Goal: Information Seeking & Learning: Find specific fact

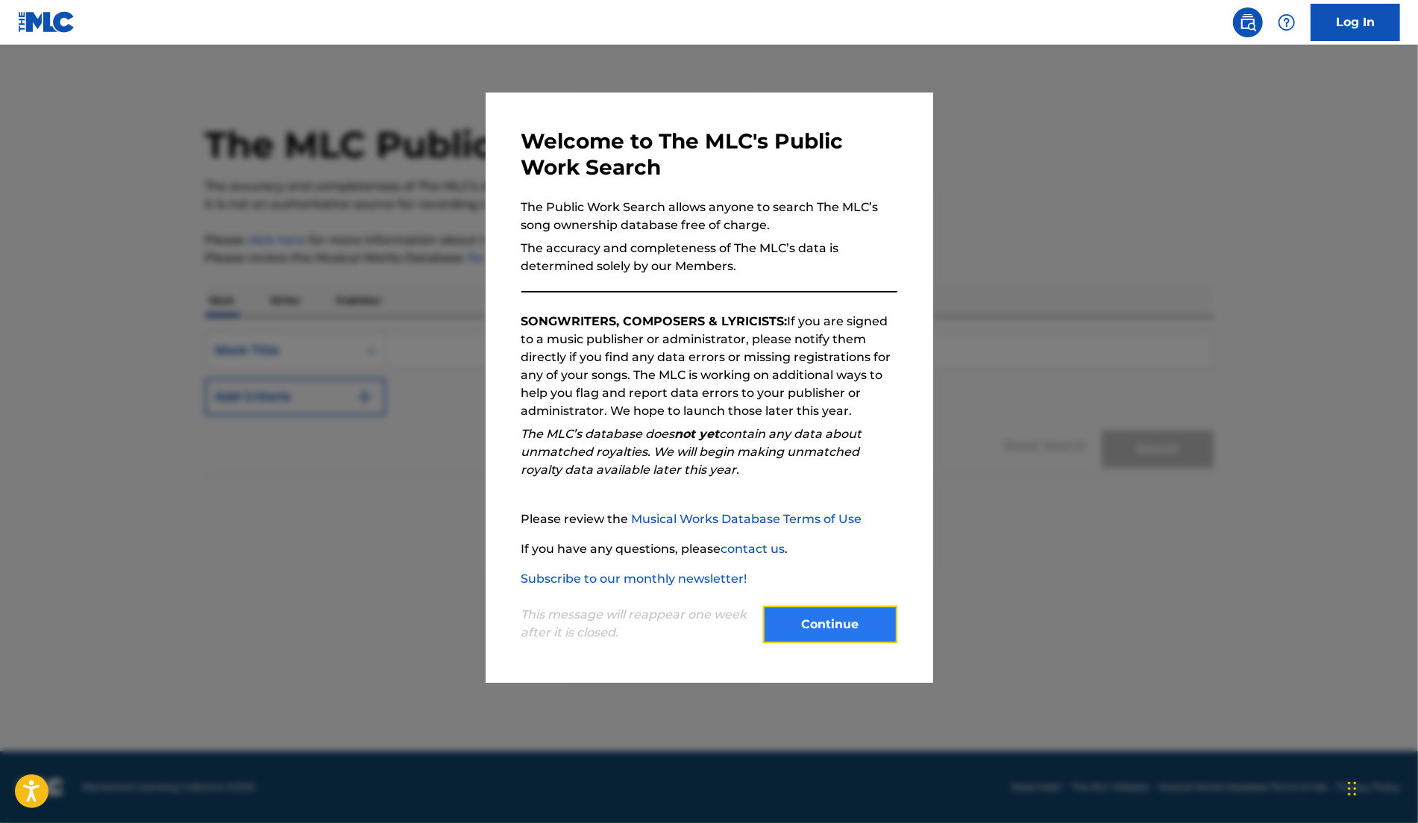
click at [833, 634] on button "Continue" at bounding box center [830, 624] width 134 height 37
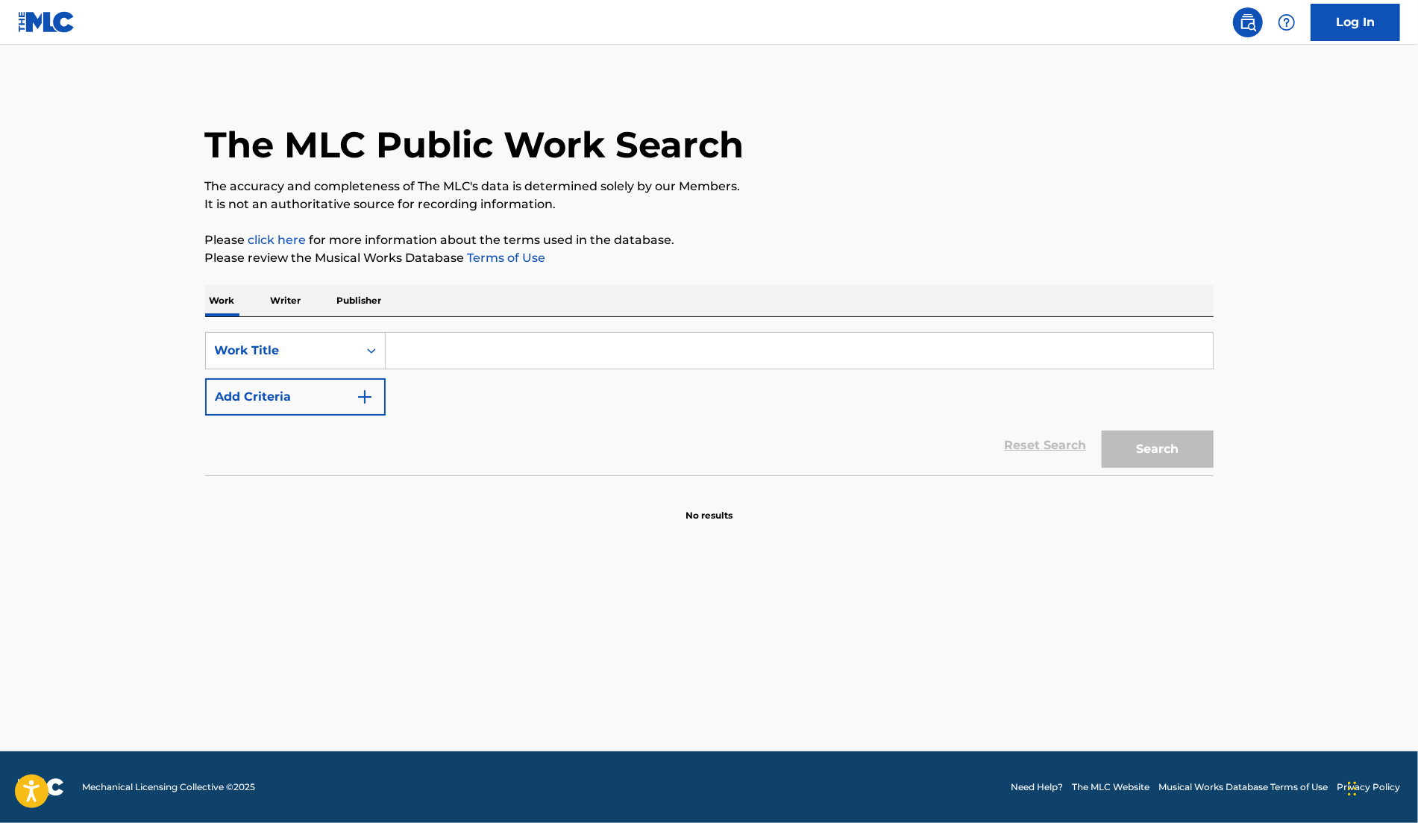
click at [549, 354] on input "Search Form" at bounding box center [799, 351] width 827 height 36
type input "Girls Don't like"
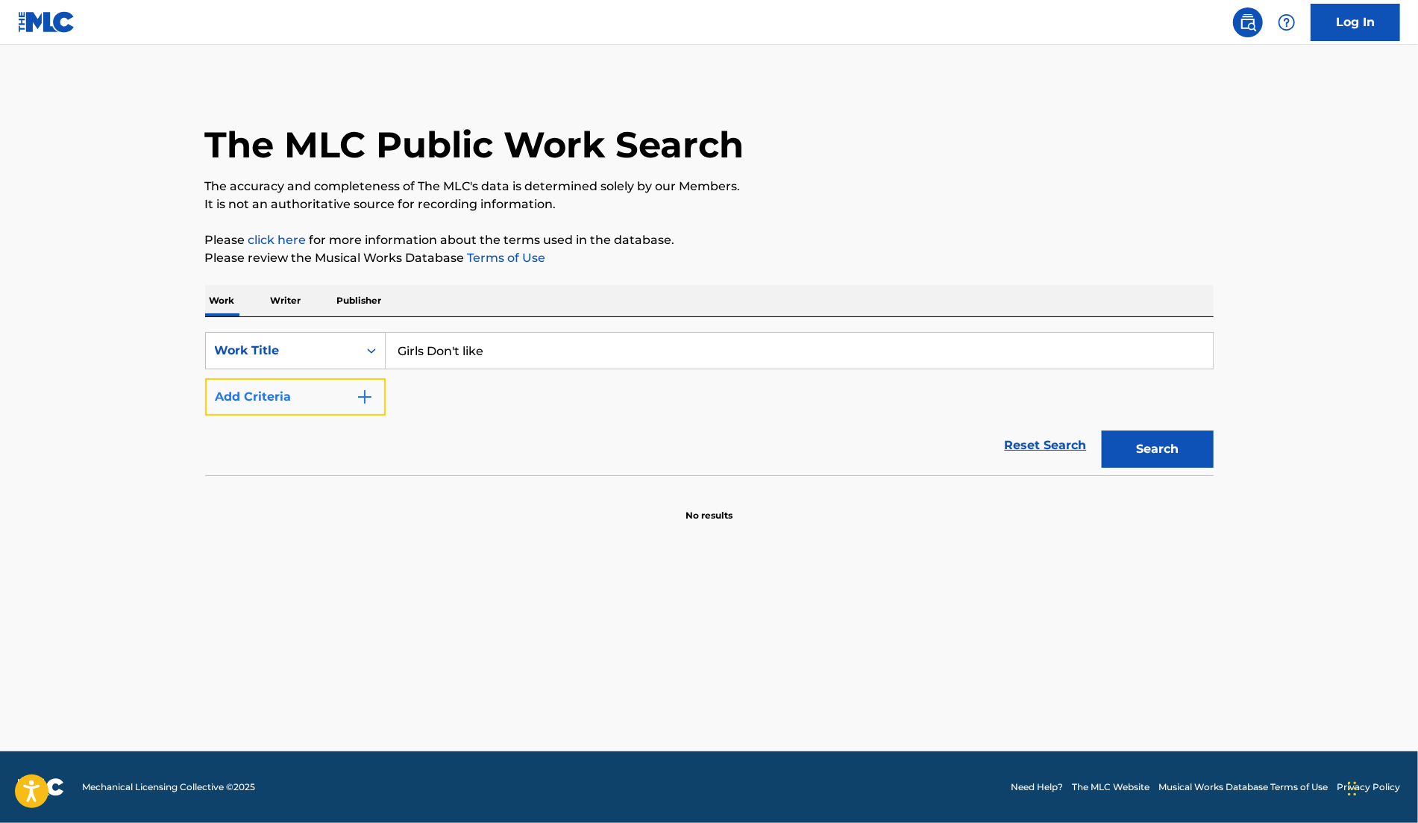
click at [348, 404] on button "Add Criteria" at bounding box center [295, 396] width 181 height 37
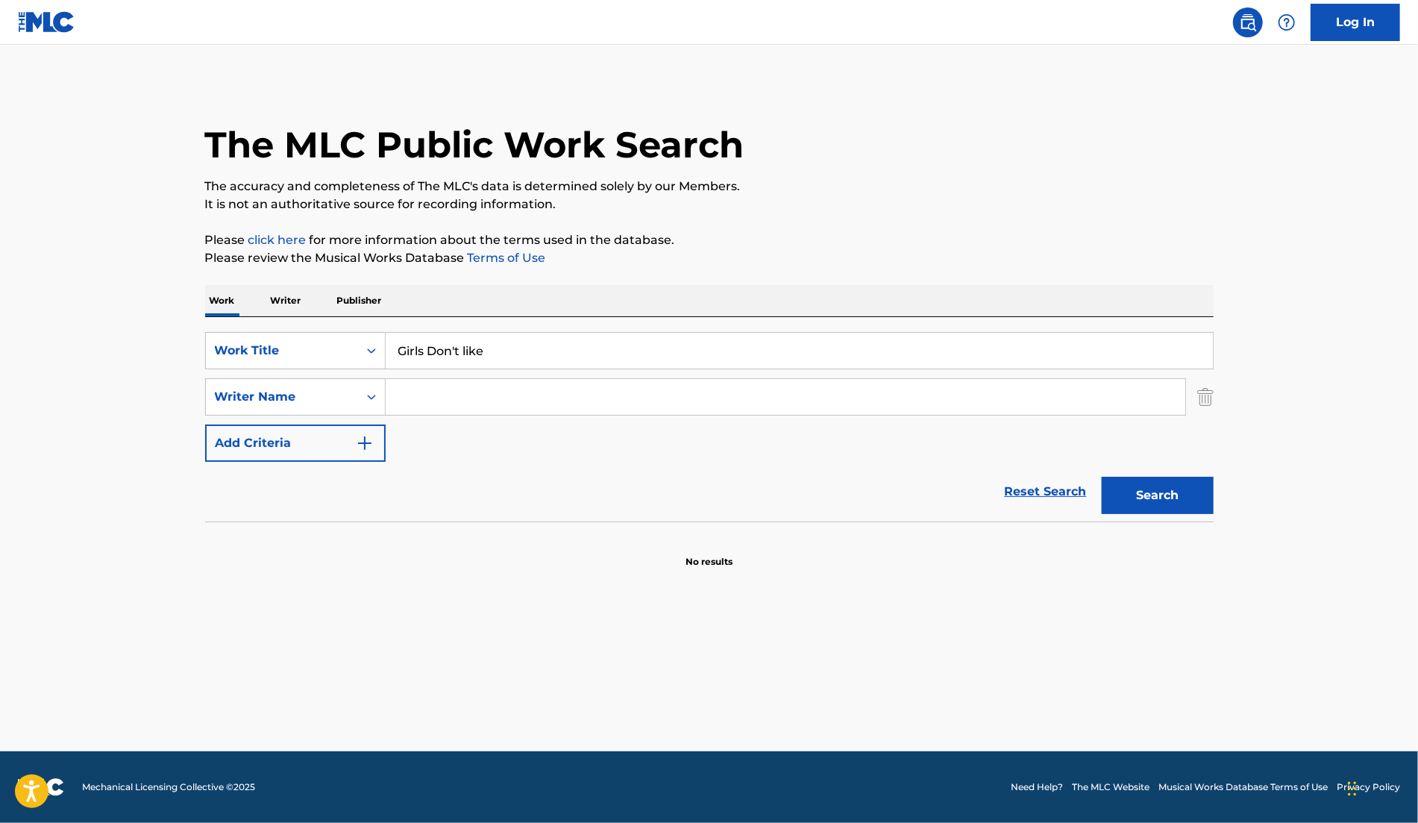
click at [584, 400] on input "Search Form" at bounding box center [786, 397] width 800 height 36
type input "Fontana"
click at [1166, 488] on button "Search" at bounding box center [1158, 495] width 112 height 37
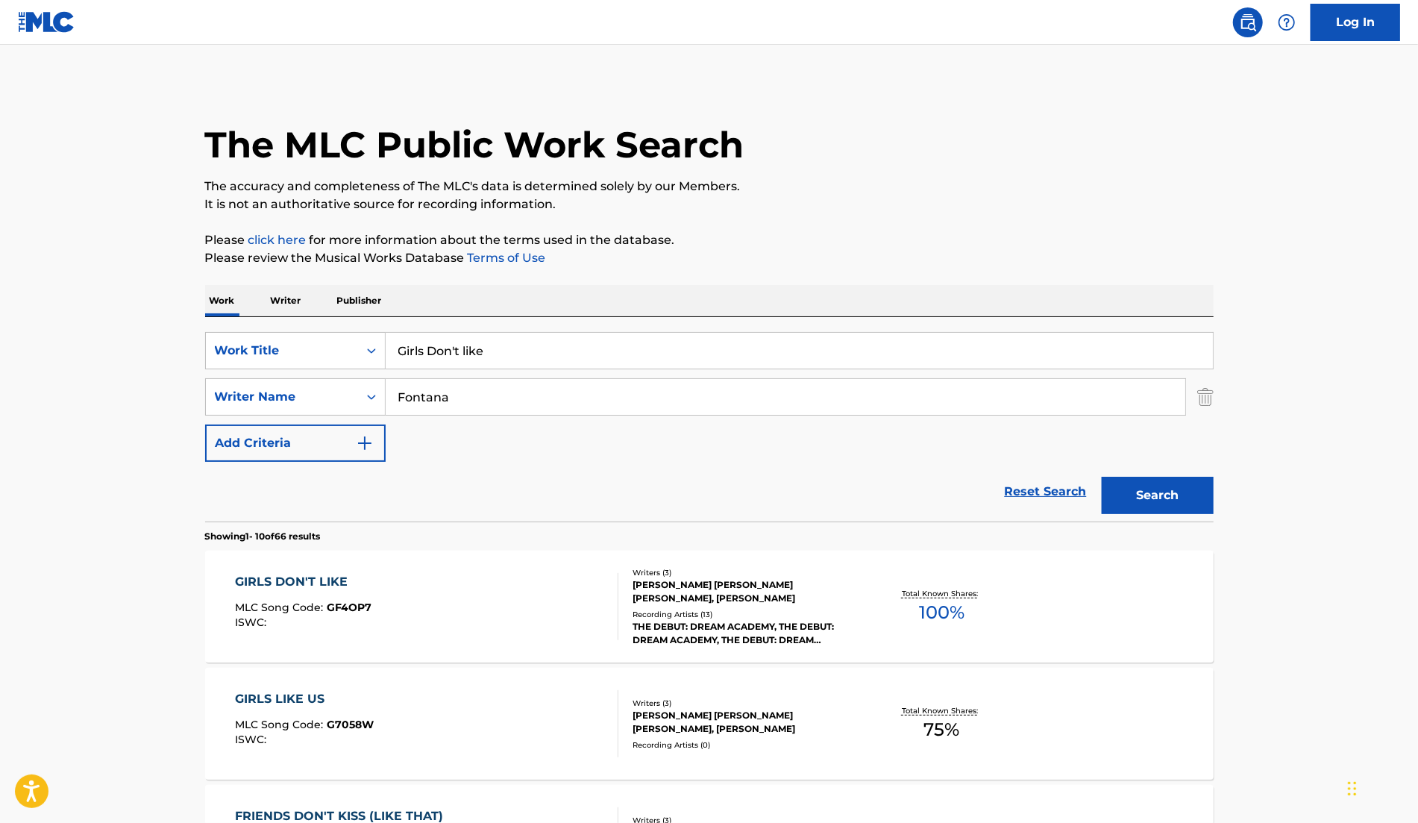
click at [789, 632] on div "THE DEBUT: DREAM ACADEMY, THE DEBUT: DREAM ACADEMY, THE DEBUT: DREAM ACADEMY, T…" at bounding box center [745, 633] width 225 height 27
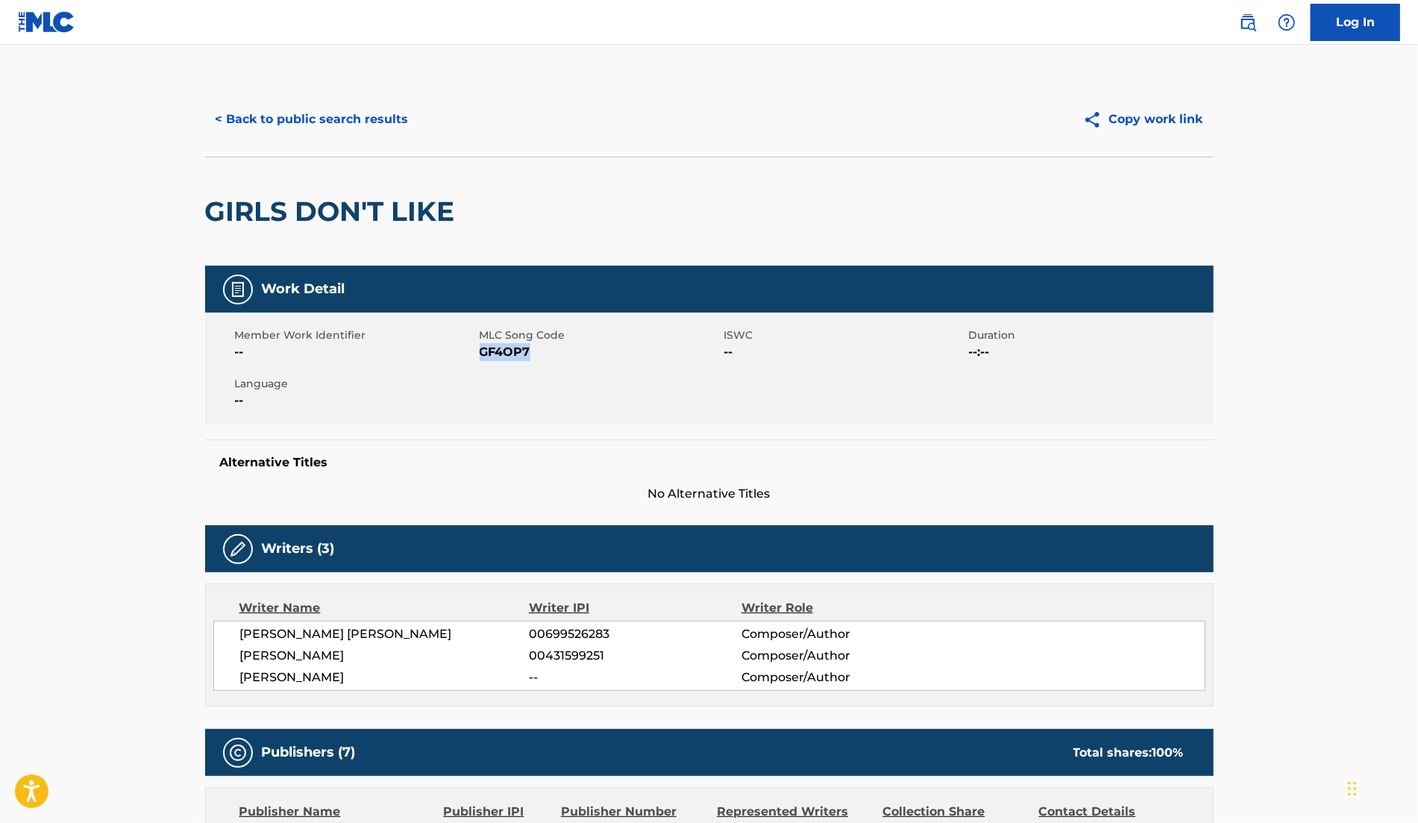
drag, startPoint x: 483, startPoint y: 350, endPoint x: 574, endPoint y: 350, distance: 91.0
click at [575, 350] on span "GF4OP7" at bounding box center [600, 352] width 241 height 18
copy span "GF4OP7"
click at [357, 113] on button "< Back to public search results" at bounding box center [312, 119] width 214 height 37
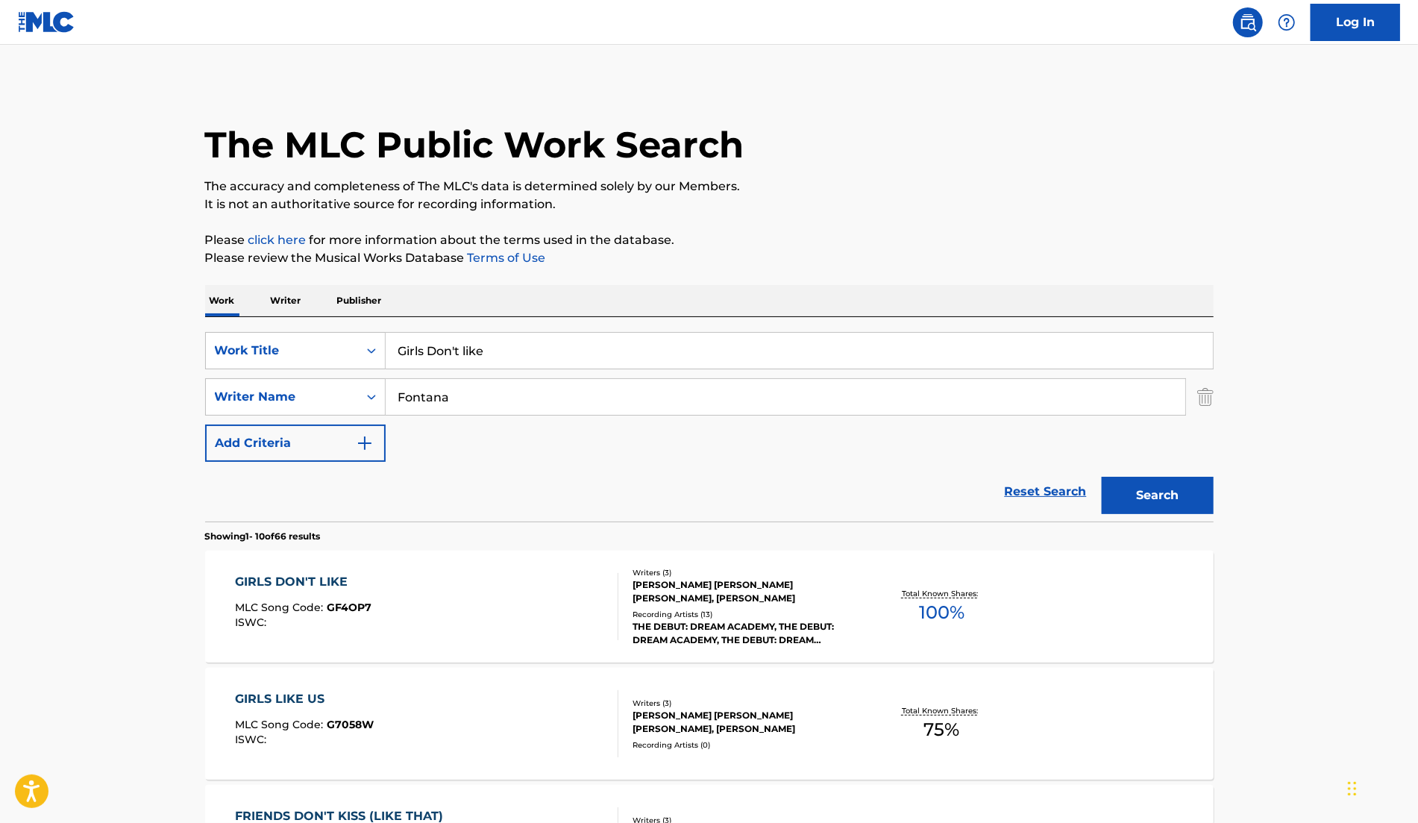
drag, startPoint x: 504, startPoint y: 347, endPoint x: 83, endPoint y: 348, distance: 420.8
click at [418, 347] on input "Girls Don't like" at bounding box center [799, 351] width 827 height 36
click at [514, 345] on input "Girls Don't like" at bounding box center [799, 351] width 827 height 36
click at [237, 330] on div "SearchWithCriteria65436f8c-184e-4325-8b85-376afbfab3f5 Work Title Girls Don't l…" at bounding box center [709, 419] width 1009 height 204
drag, startPoint x: 510, startPoint y: 357, endPoint x: 394, endPoint y: 351, distance: 116.5
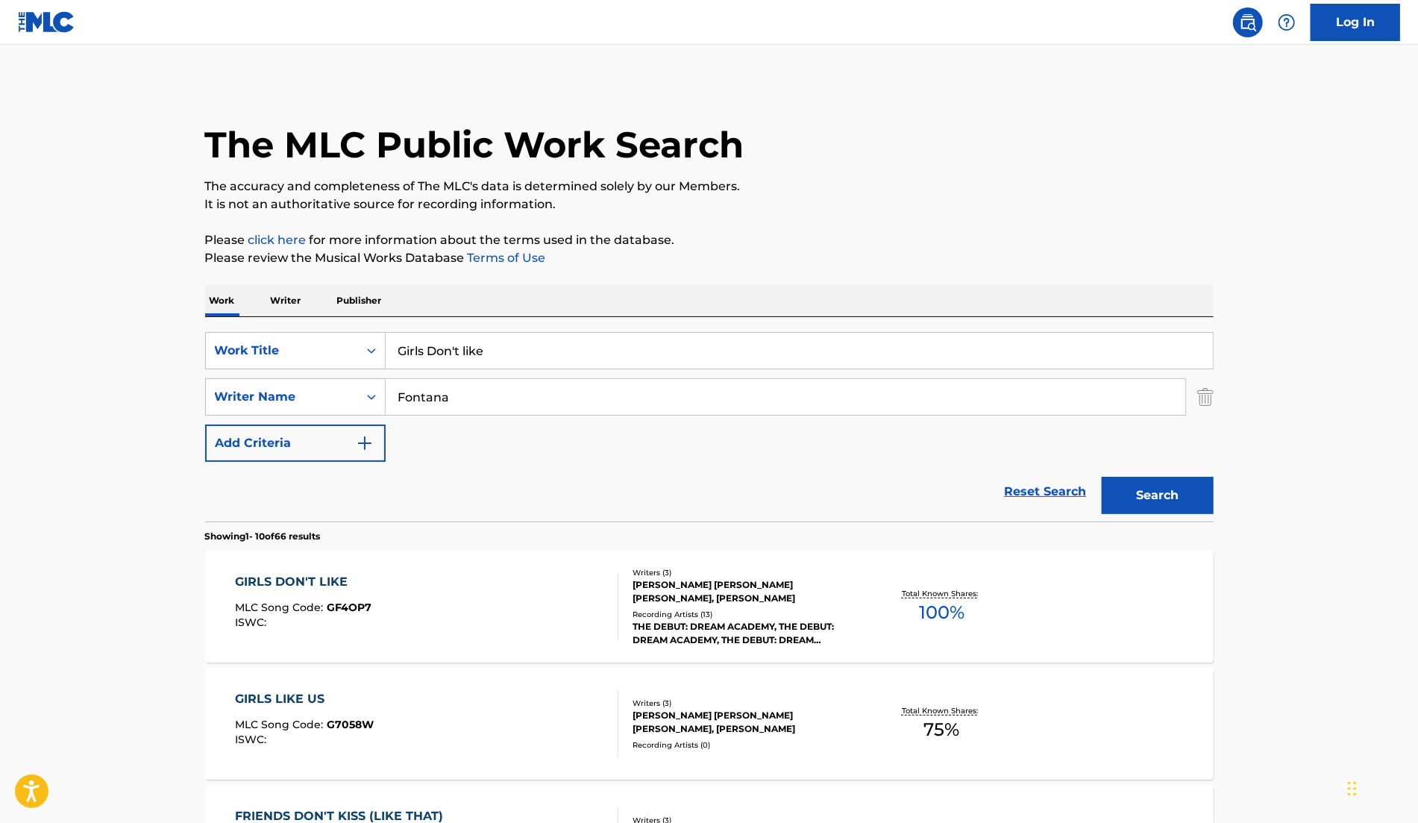
click at [394, 350] on input "Girls Don't like" at bounding box center [799, 351] width 827 height 36
type input "All the same"
drag, startPoint x: 525, startPoint y: 395, endPoint x: 369, endPoint y: 394, distance: 155.9
click at [369, 394] on div "SearchWithCriteria3f4295bd-b45e-40c9-bed5-965cfd759084 Writer Name [PERSON_NAME]" at bounding box center [709, 396] width 1009 height 37
type input "[PERSON_NAME]"
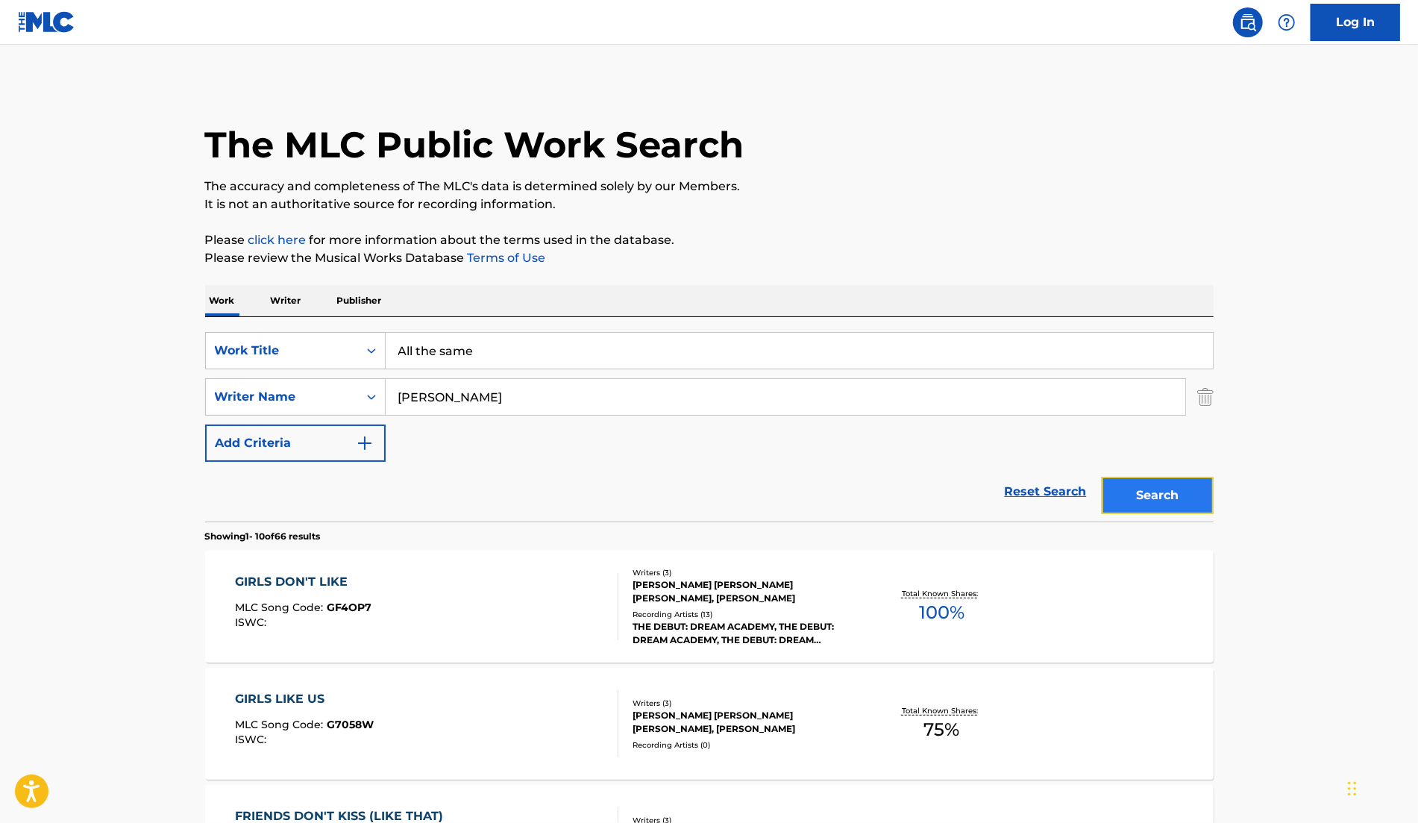
click at [1180, 481] on button "Search" at bounding box center [1158, 495] width 112 height 37
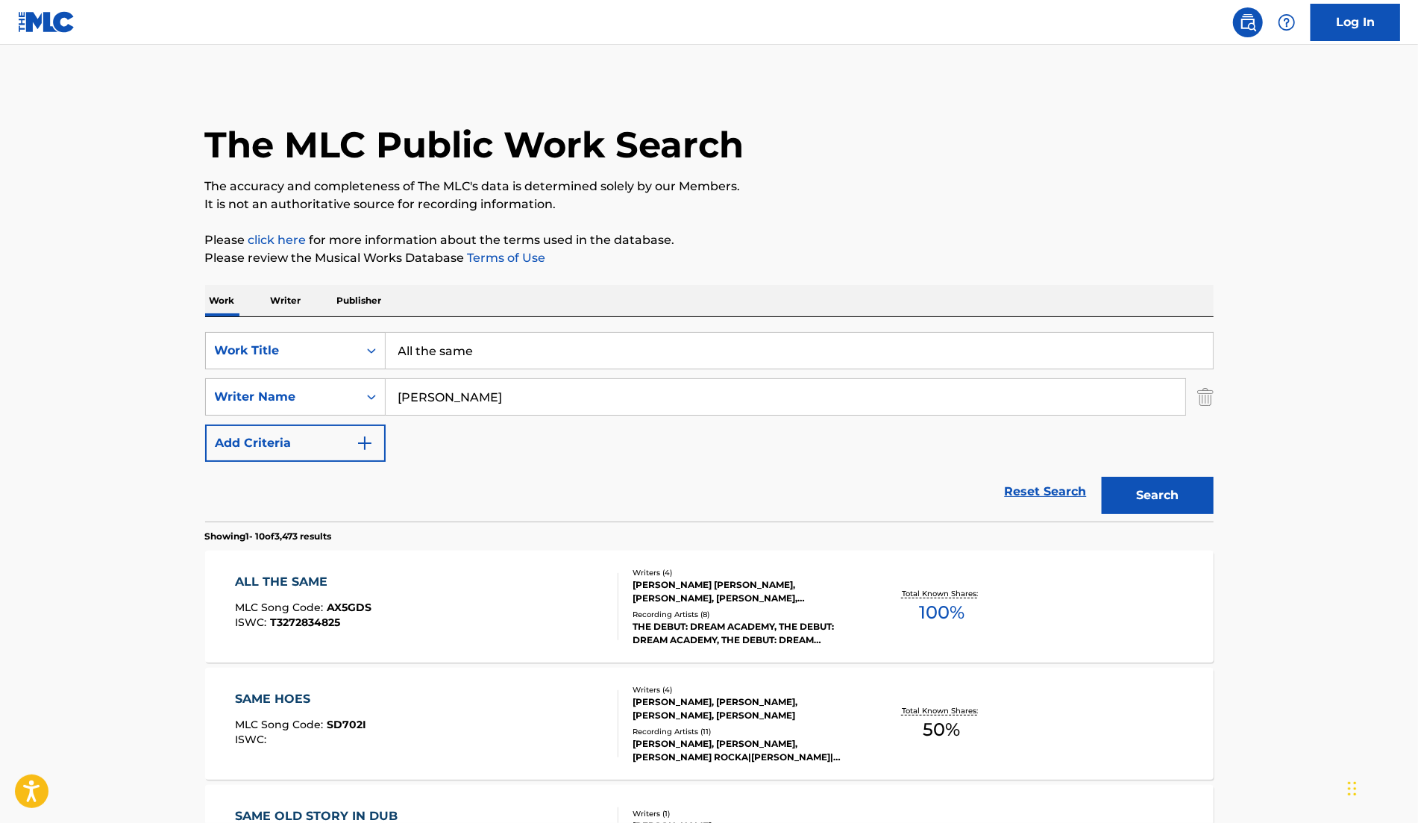
click at [826, 571] on div "Writers ( 4 )" at bounding box center [745, 572] width 225 height 11
